Goal: Task Accomplishment & Management: Complete application form

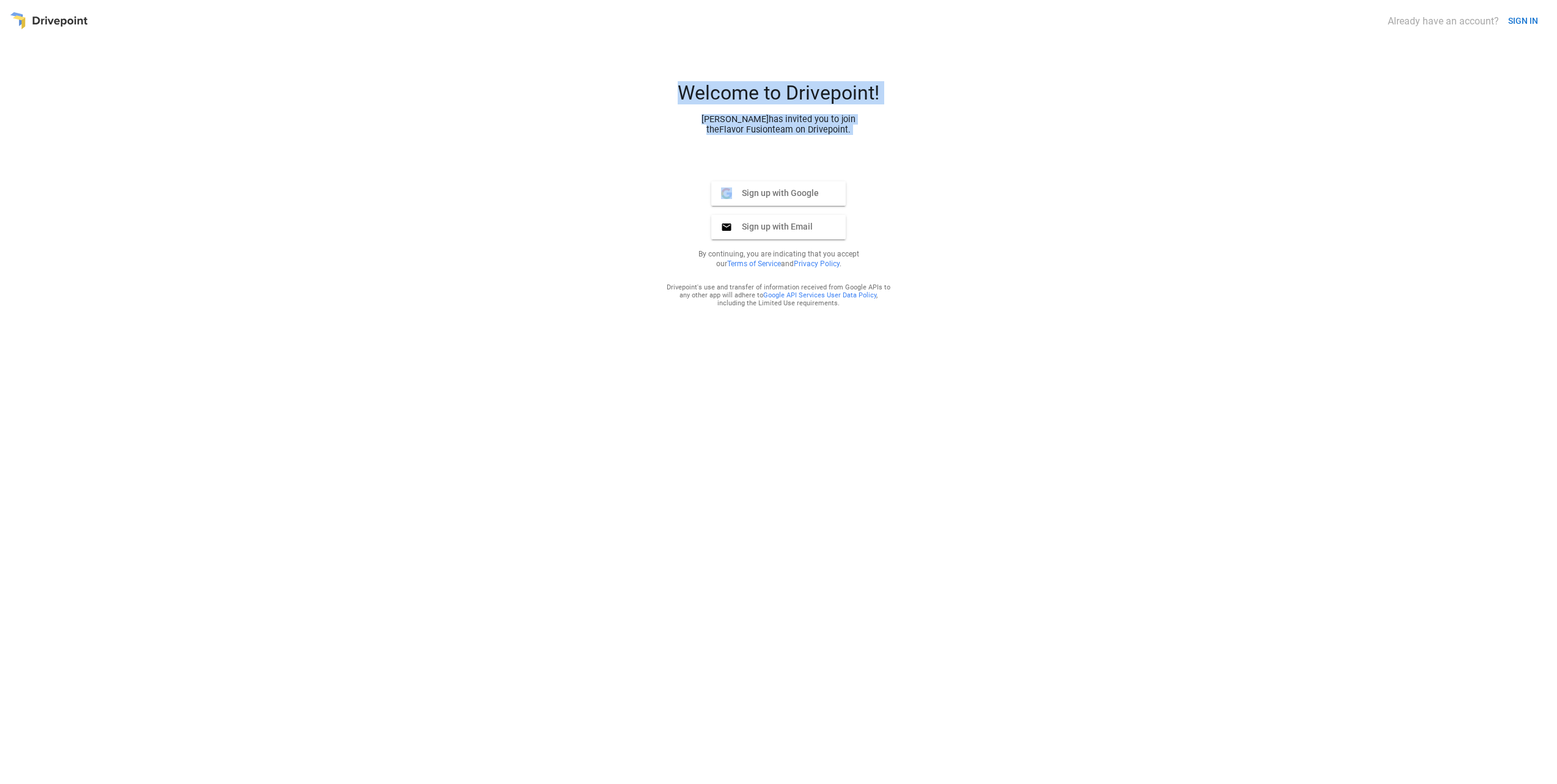
drag, startPoint x: 784, startPoint y: 169, endPoint x: 658, endPoint y: 81, distance: 153.7
click at [658, 81] on div "Welcome to Drivepoint! [PERSON_NAME] has invited you to join the Flavor Fusion …" at bounding box center [778, 428] width 1537 height 694
click at [658, 81] on div "Welcome to Drivepoint!" at bounding box center [779, 97] width 294 height 33
drag, startPoint x: 852, startPoint y: 124, endPoint x: 877, endPoint y: 128, distance: 25.3
click at [877, 128] on div "Welcome to Drivepoint! [PERSON_NAME] has invited you to join the Flavor Fusion …" at bounding box center [779, 108] width 294 height 53
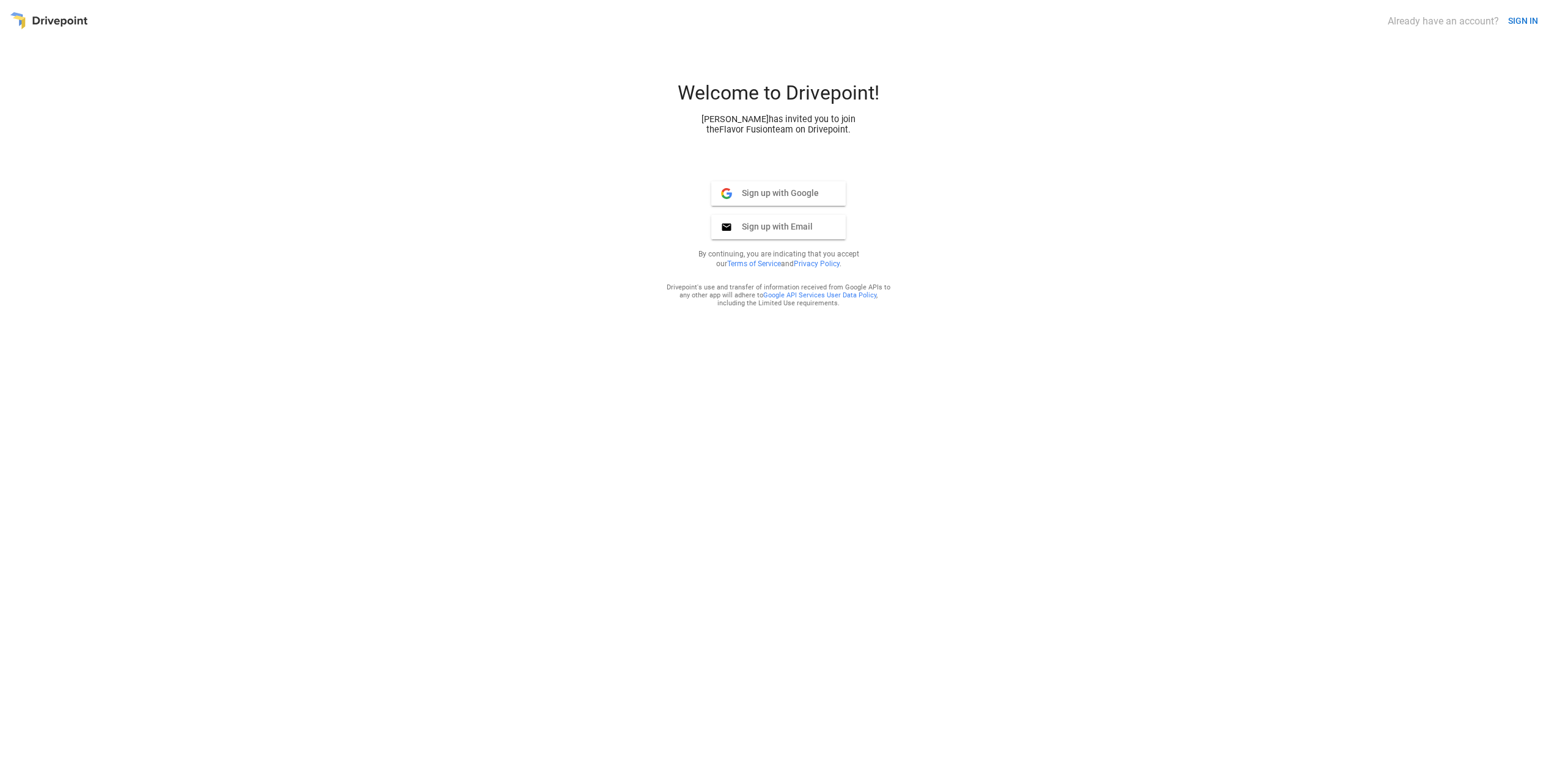
click at [877, 128] on div "Welcome to Drivepoint! [PERSON_NAME] has invited you to join the Flavor Fusion …" at bounding box center [779, 108] width 294 height 53
drag, startPoint x: 877, startPoint y: 128, endPoint x: 611, endPoint y: 91, distance: 268.6
click at [611, 91] on div "Welcome to Drivepoint! [PERSON_NAME] has invited you to join the Flavor Fusion …" at bounding box center [778, 428] width 1537 height 694
drag, startPoint x: 942, startPoint y: 140, endPoint x: 958, endPoint y: 143, distance: 16.3
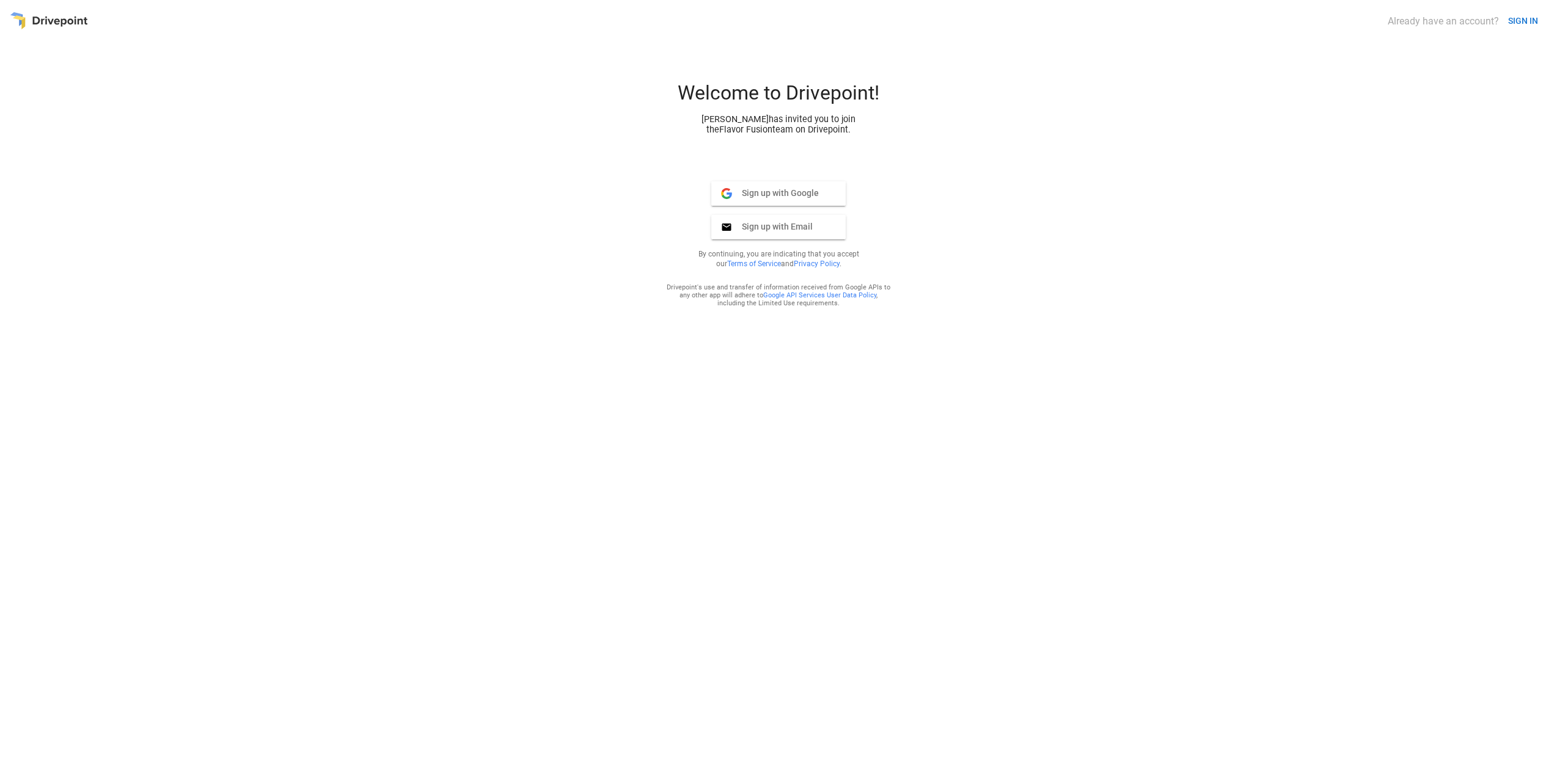
click at [957, 142] on div "Welcome to Drivepoint! [PERSON_NAME] has invited you to join the Flavor Fusion …" at bounding box center [778, 428] width 1537 height 694
click at [958, 143] on div "Welcome to Drivepoint! [PERSON_NAME] has invited you to join the Flavor Fusion …" at bounding box center [778, 428] width 1537 height 694
click at [794, 188] on span "Sign up with Google" at bounding box center [775, 193] width 87 height 11
